Goal: Book appointment/travel/reservation

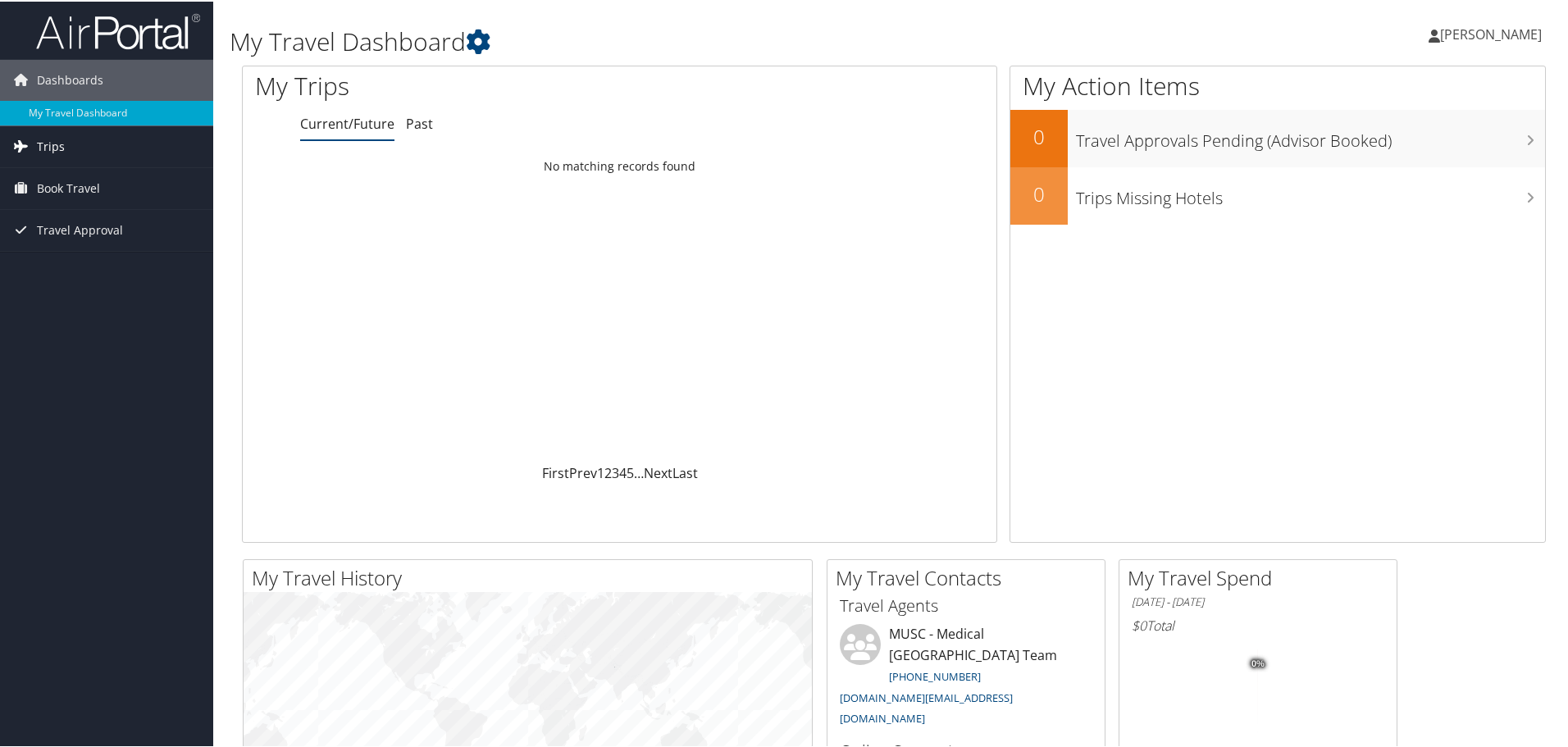
click at [159, 147] on link "Trips" at bounding box center [107, 145] width 214 height 41
click at [93, 185] on link "Current/Future Trips" at bounding box center [107, 177] width 214 height 24
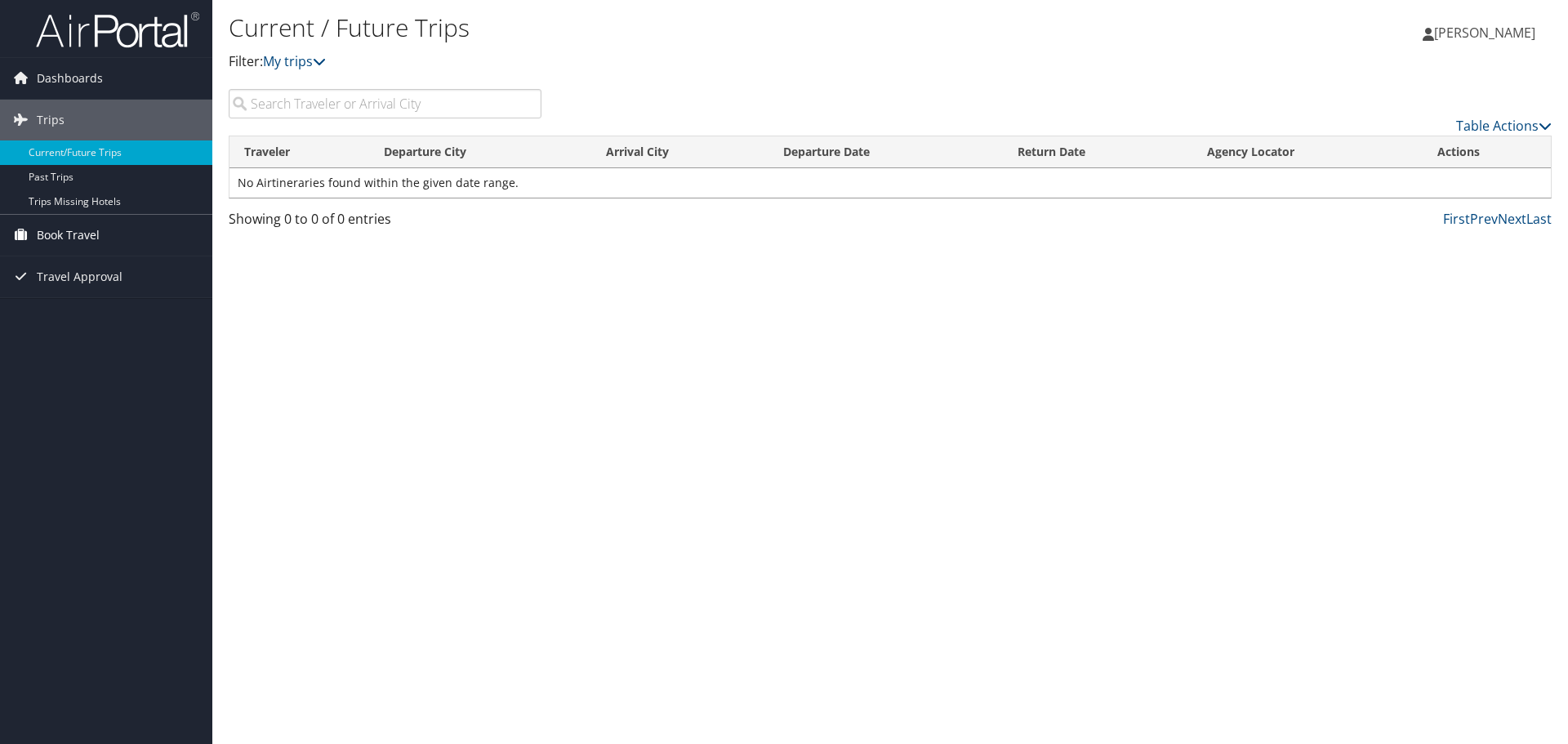
click at [171, 229] on link "Book Travel" at bounding box center [106, 235] width 213 height 41
click at [100, 270] on link "Agent Booking Request" at bounding box center [106, 267] width 213 height 24
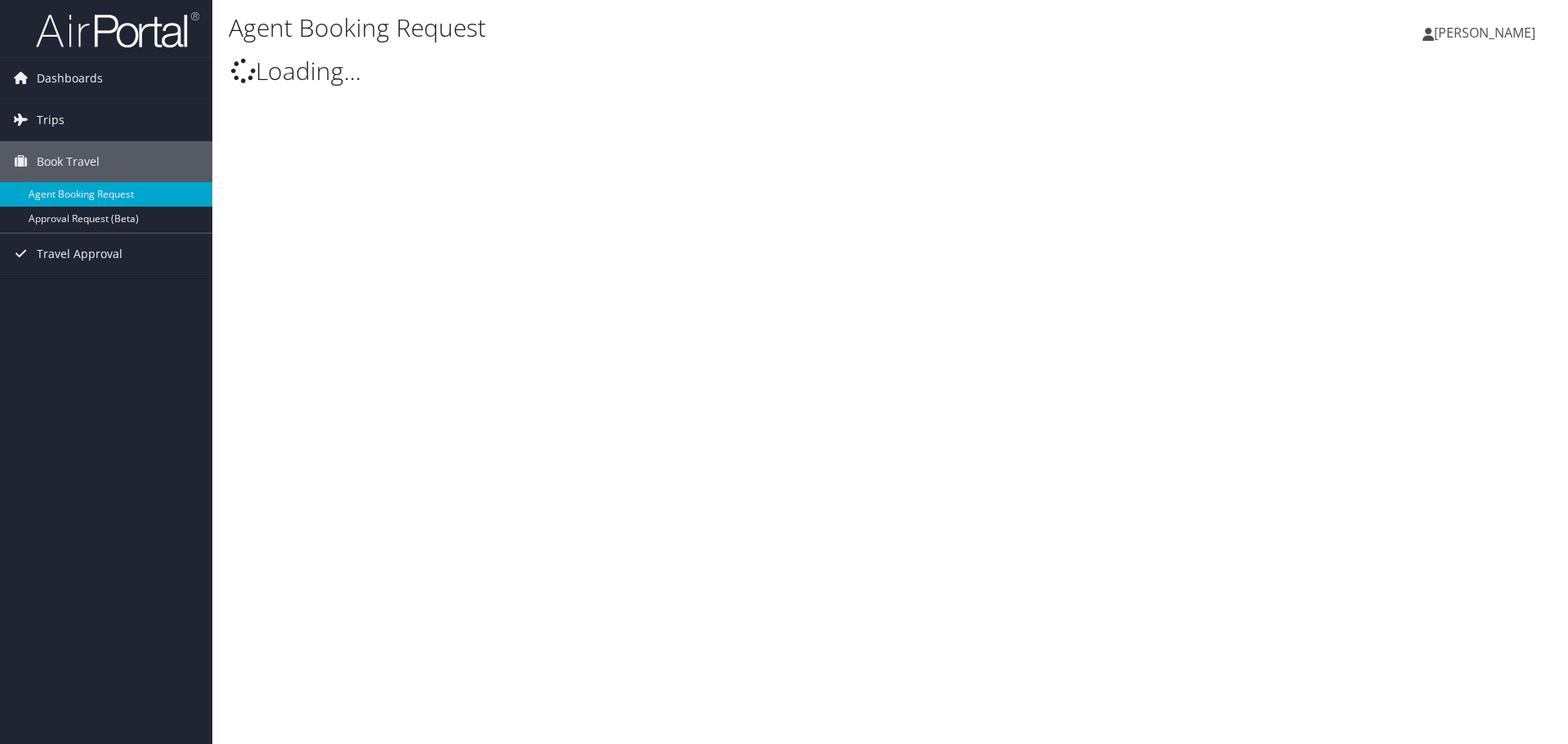
select select "[DOMAIN_NAME][EMAIL_ADDRESS][DOMAIN_NAME]"
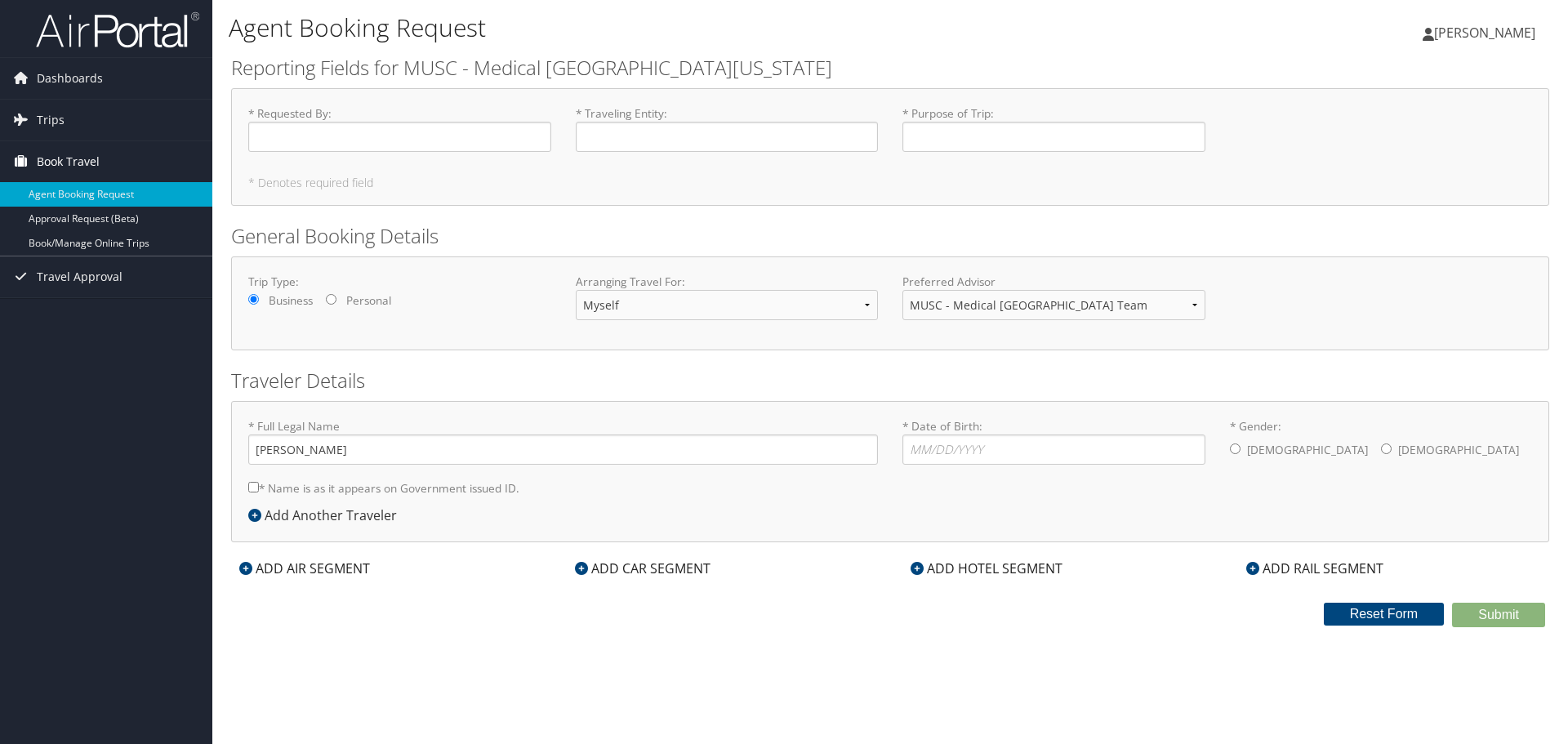
click at [117, 163] on link "Book Travel" at bounding box center [106, 162] width 213 height 41
click at [109, 171] on link "Book Travel" at bounding box center [106, 162] width 213 height 41
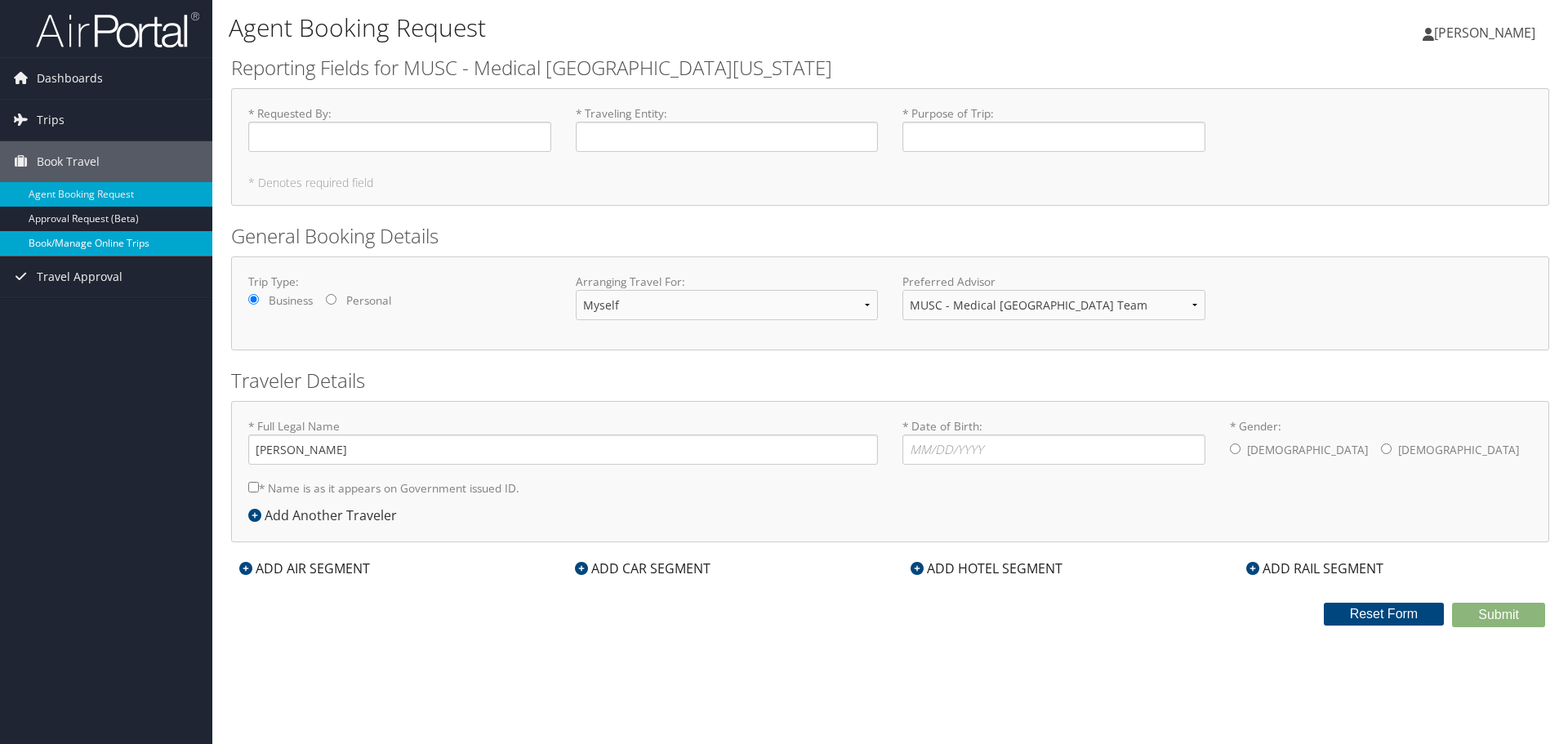
click at [114, 245] on link "Book/Manage Online Trips" at bounding box center [106, 243] width 213 height 24
